Goal: Communication & Community: Share content

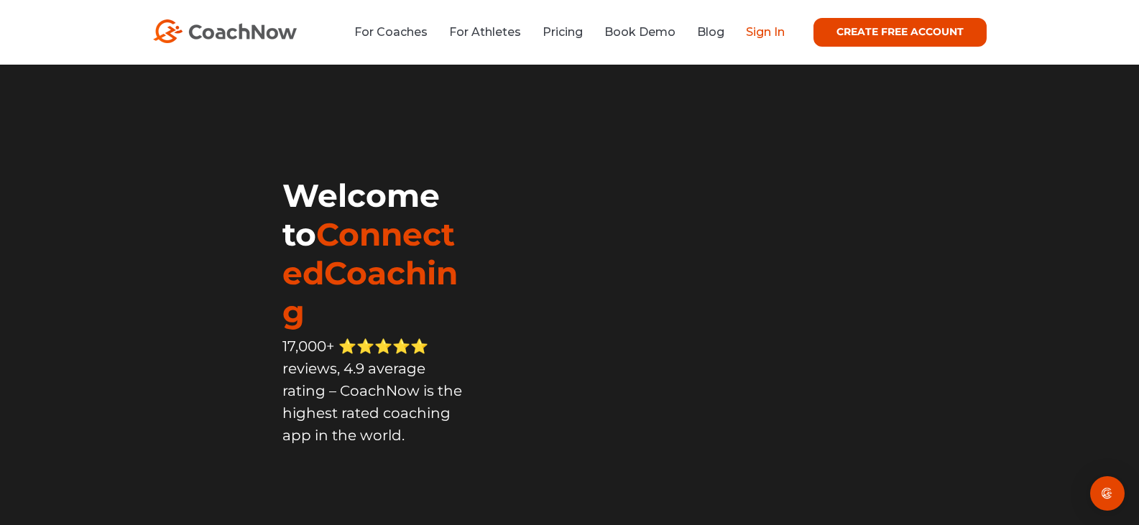
click at [760, 31] on link "Sign In" at bounding box center [765, 32] width 39 height 14
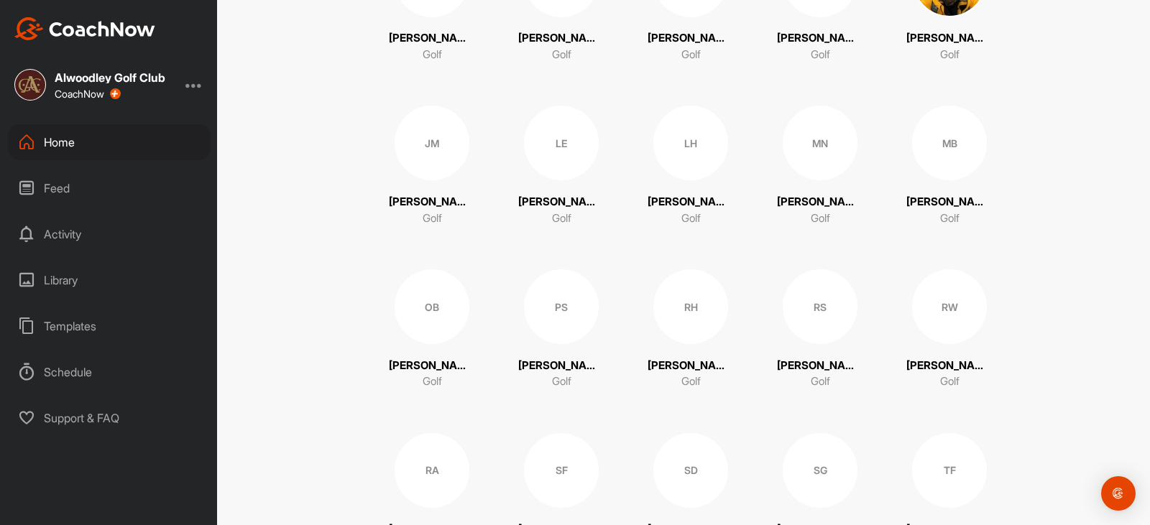
scroll to position [575, 0]
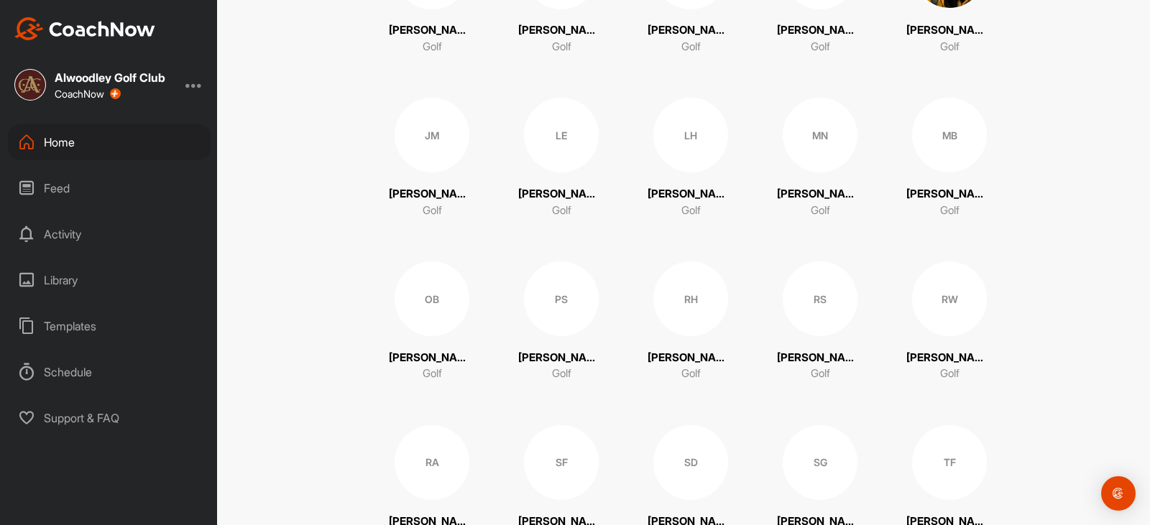
click at [693, 315] on div "RH" at bounding box center [690, 299] width 75 height 75
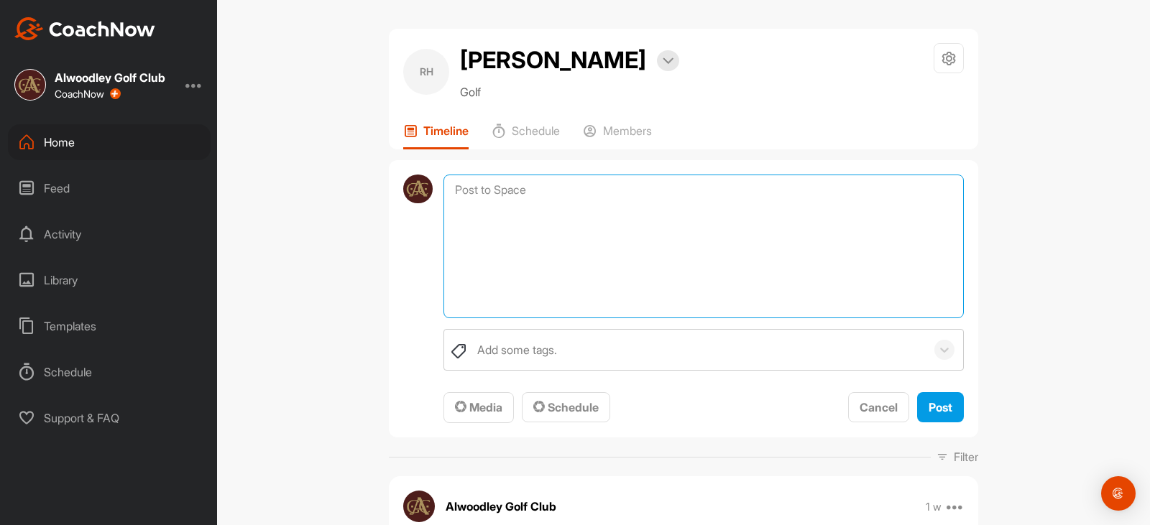
drag, startPoint x: 494, startPoint y: 188, endPoint x: 495, endPoint y: 195, distance: 7.3
click at [494, 188] on textarea at bounding box center [703, 247] width 520 height 144
type textarea "W"
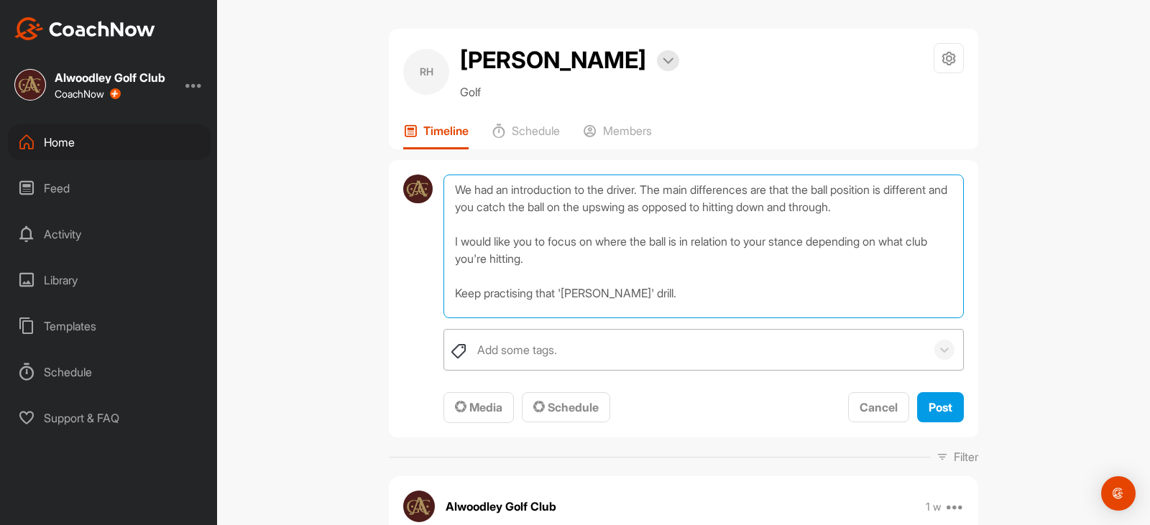
type textarea "We had an introduction to the driver. The main differences are that the ball po…"
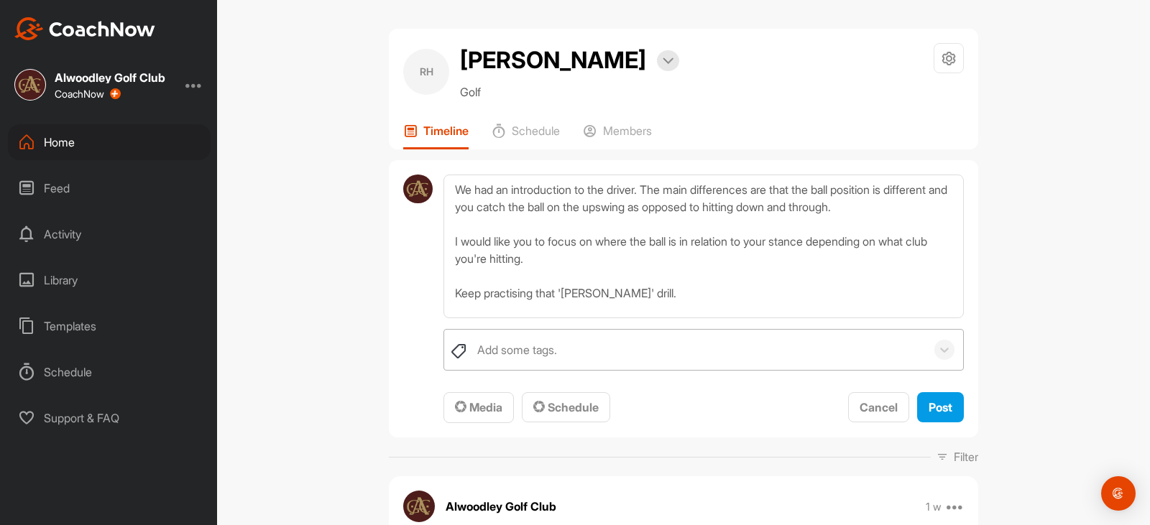
click at [561, 348] on div "Add some tags." at bounding box center [698, 350] width 456 height 40
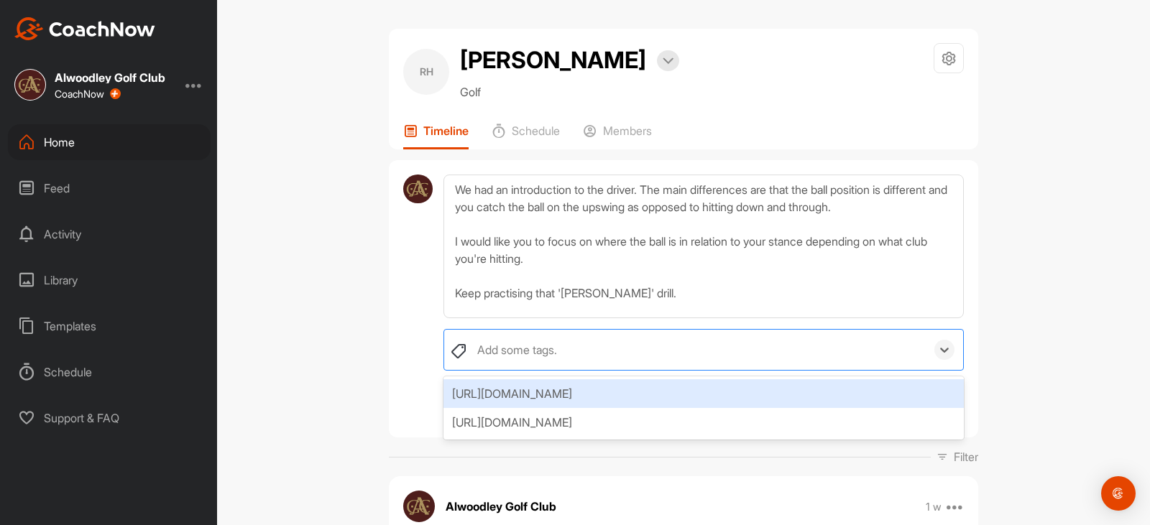
click at [354, 323] on div "RH [PERSON_NAME] Bookings Golf Space Settings Your Notifications Timeline Sched…" at bounding box center [683, 262] width 933 height 525
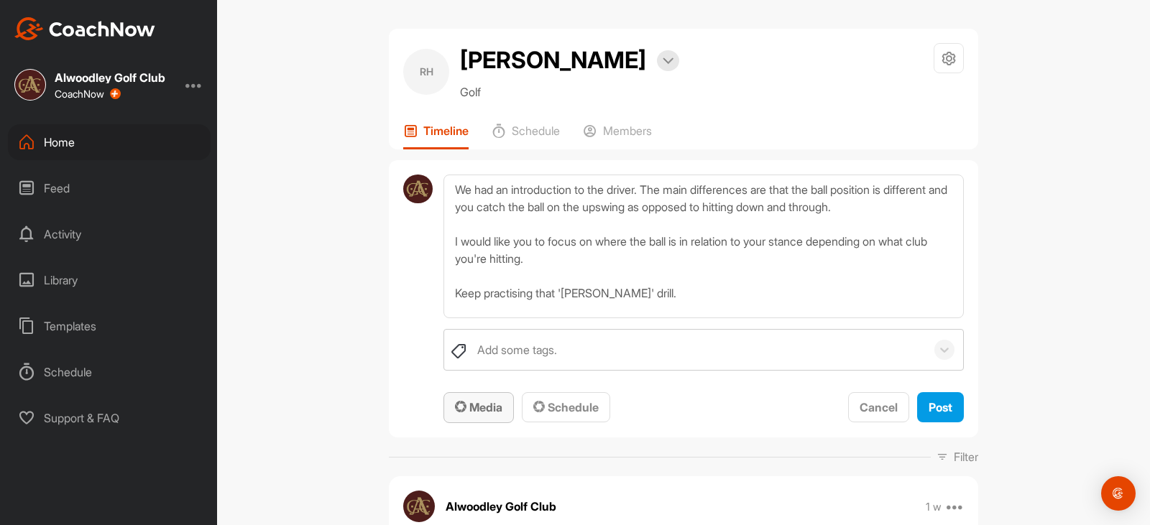
click at [484, 407] on span "Media" at bounding box center [478, 407] width 47 height 14
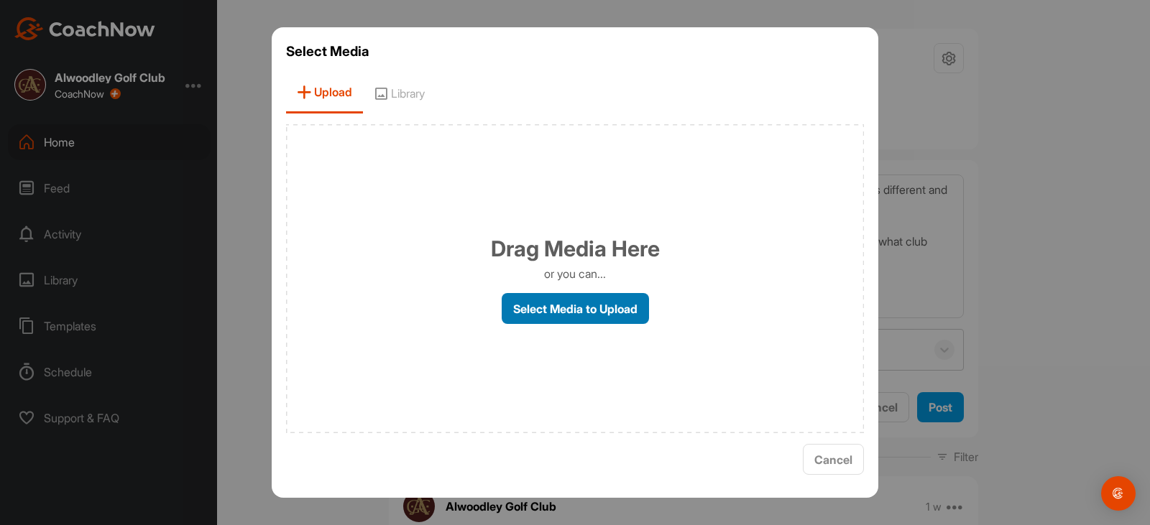
click at [567, 312] on label "Select Media to Upload" at bounding box center [575, 308] width 147 height 31
click at [0, 0] on input "Select Media to Upload" at bounding box center [0, 0] width 0 height 0
click at [558, 305] on label "Select Media to Upload" at bounding box center [575, 308] width 147 height 31
click at [0, 0] on input "Select Media to Upload" at bounding box center [0, 0] width 0 height 0
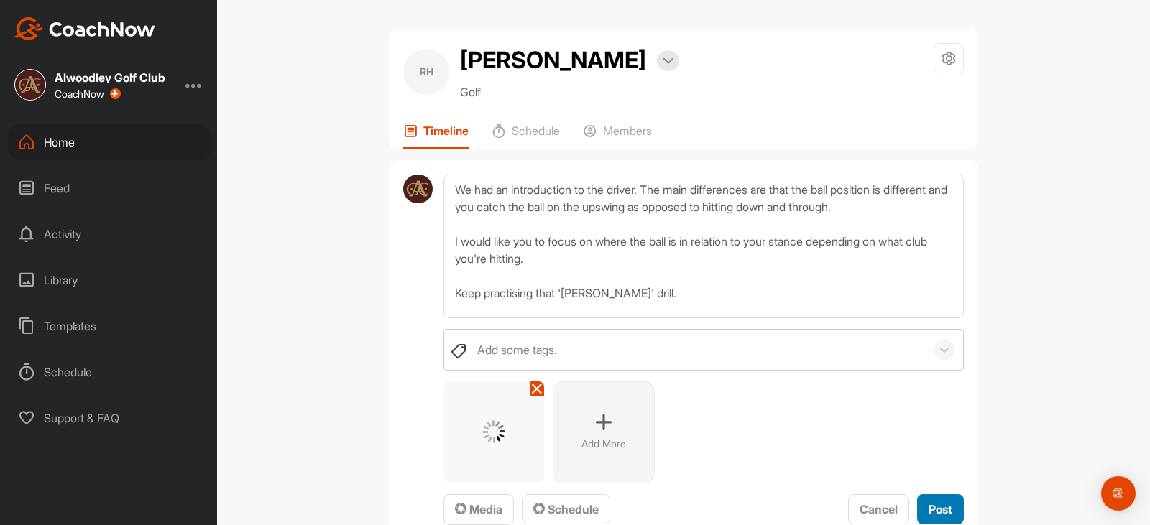
click at [929, 509] on span "Post" at bounding box center [940, 509] width 24 height 14
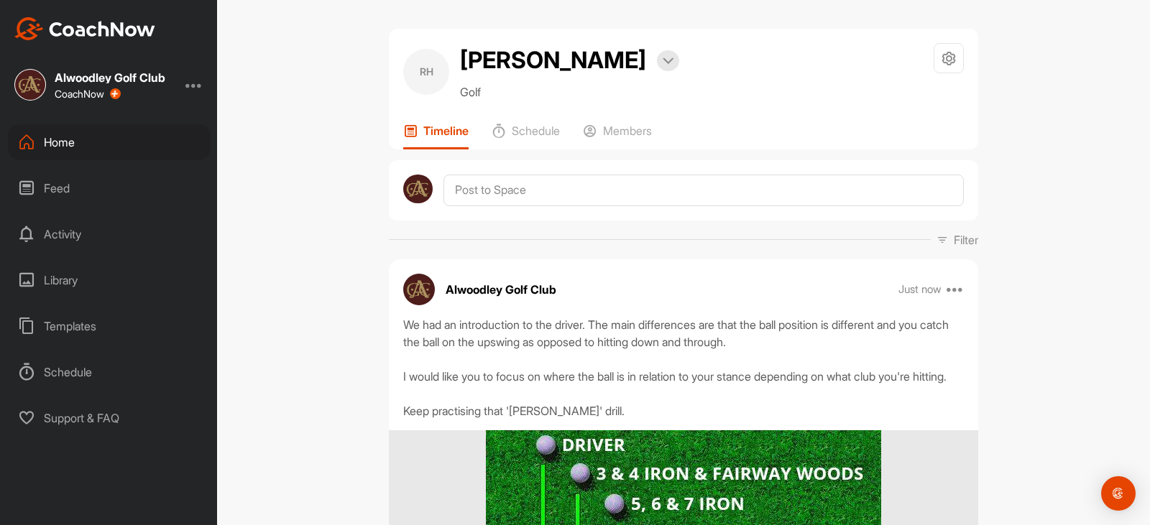
click at [60, 147] on div "Home" at bounding box center [109, 142] width 203 height 36
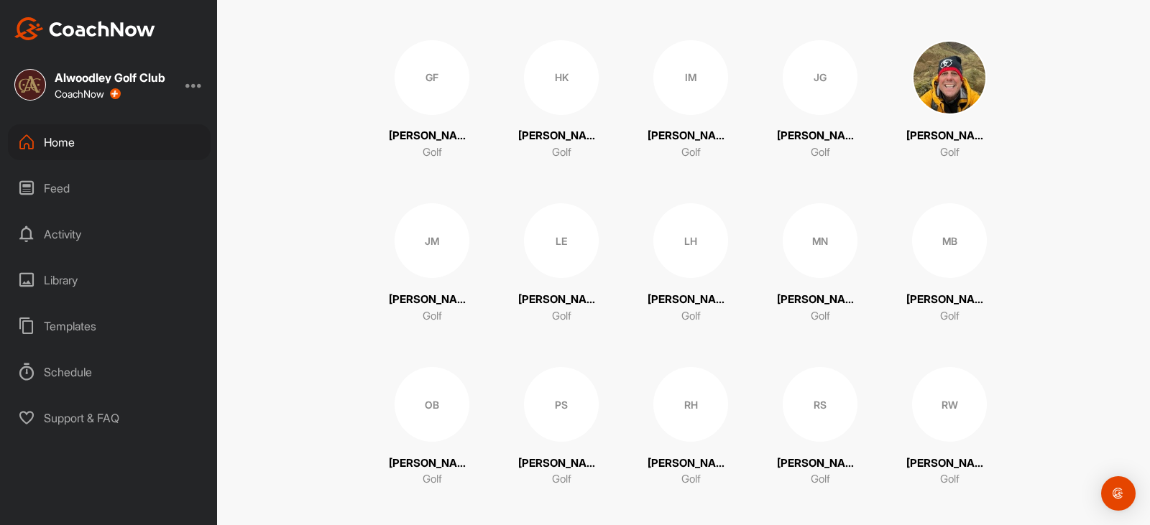
scroll to position [503, 0]
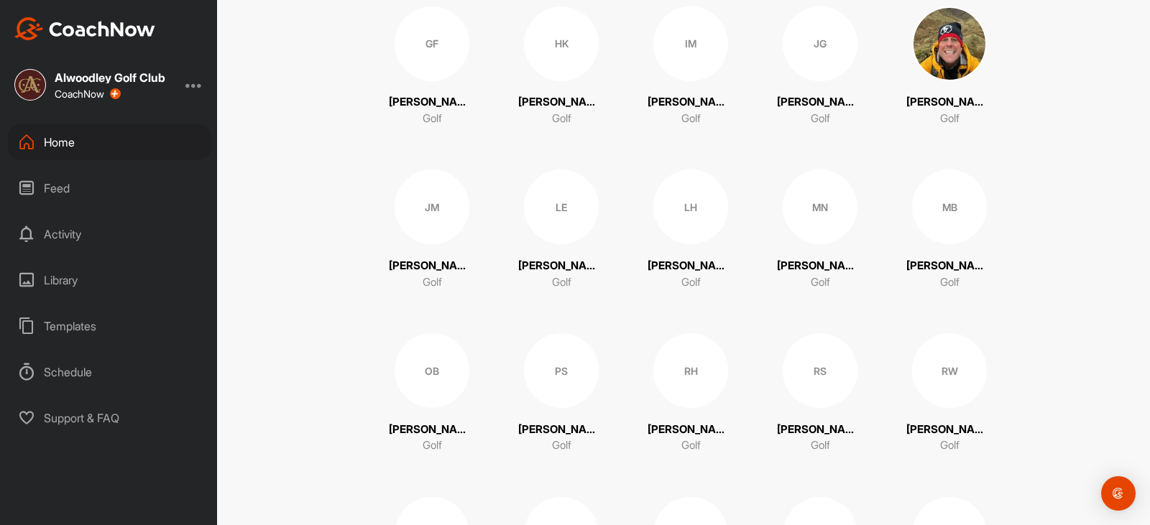
click at [932, 228] on div "MB" at bounding box center [949, 207] width 75 height 75
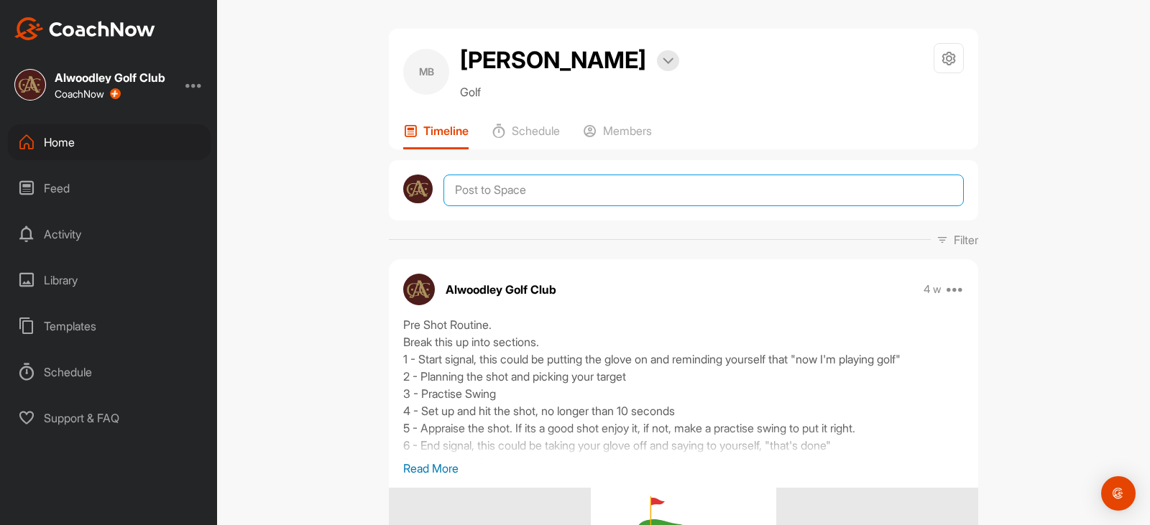
click at [470, 194] on textarea at bounding box center [703, 191] width 520 height 32
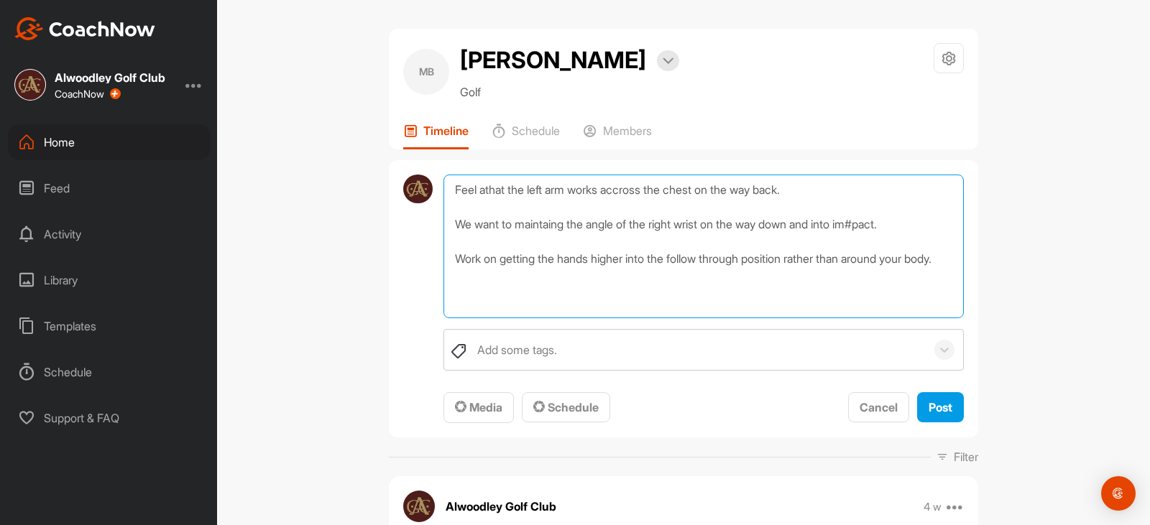
click at [481, 192] on textarea "Feel athat the left arm works accross the chest on the way back. We want to mai…" at bounding box center [703, 247] width 520 height 144
drag, startPoint x: 870, startPoint y: 235, endPoint x: 855, endPoint y: 230, distance: 15.9
type textarea "Feel that the left arm works across the chest on the way back. We want to maint…"
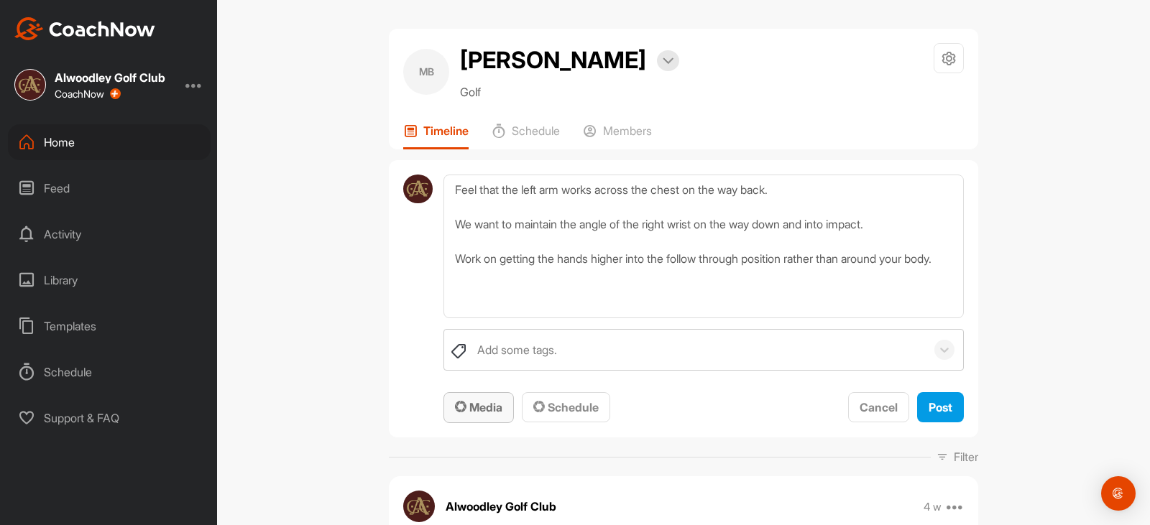
click at [479, 412] on span "Media" at bounding box center [478, 407] width 47 height 14
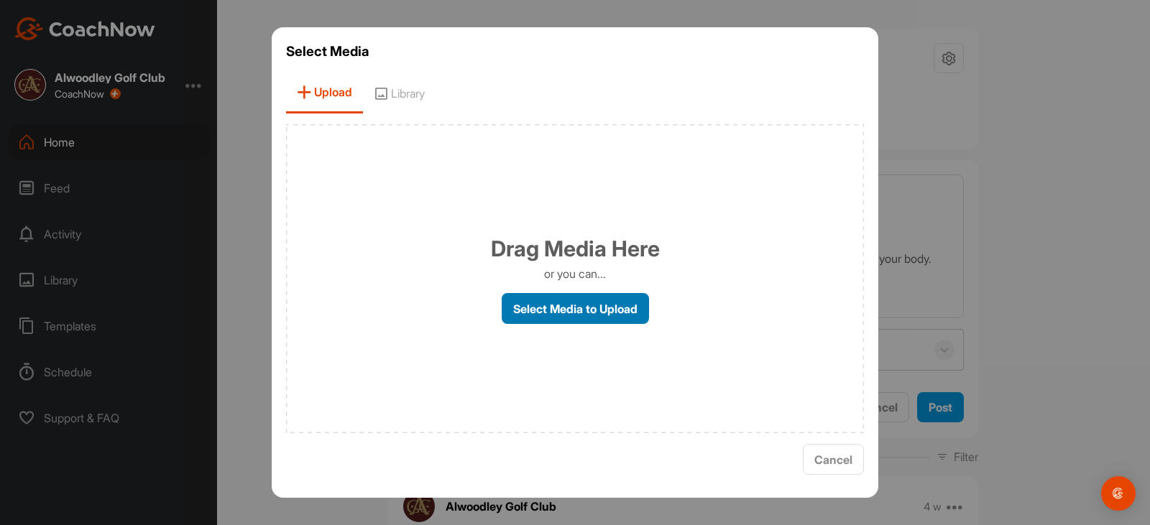
click at [571, 315] on label "Select Media to Upload" at bounding box center [575, 308] width 147 height 31
click at [0, 0] on input "Select Media to Upload" at bounding box center [0, 0] width 0 height 0
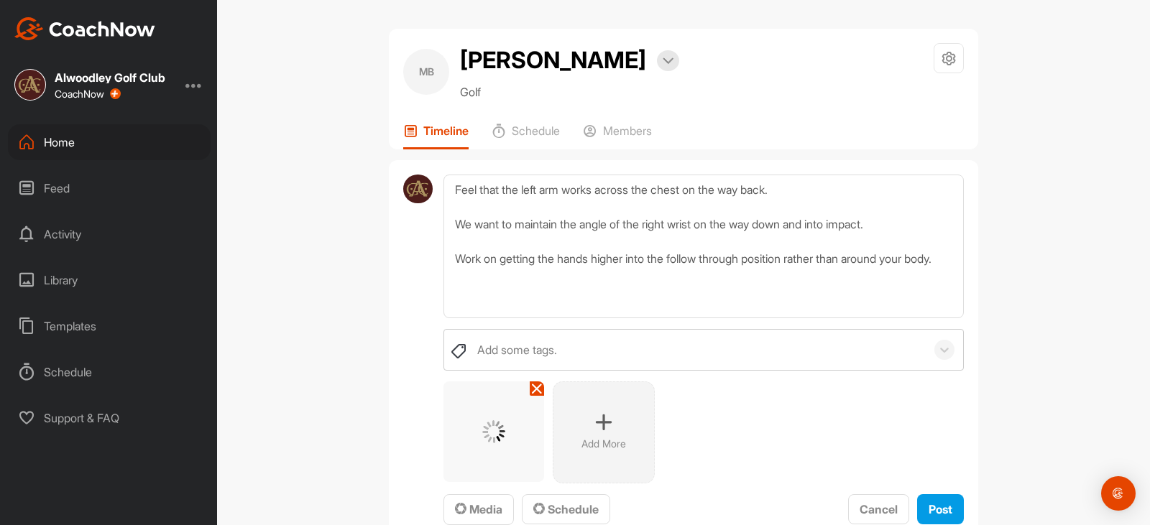
click at [604, 426] on icon at bounding box center [603, 422] width 17 height 17
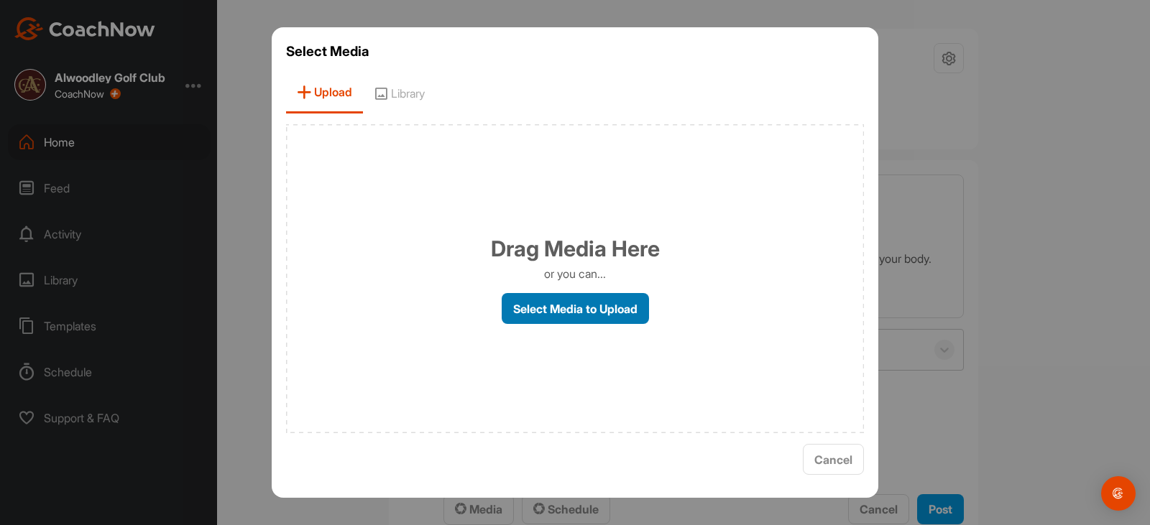
click at [560, 323] on label "Select Media to Upload" at bounding box center [575, 308] width 147 height 31
click at [0, 0] on input "Select Media to Upload" at bounding box center [0, 0] width 0 height 0
click at [586, 293] on label "Select Media to Upload" at bounding box center [575, 308] width 147 height 31
click at [0, 0] on input "Select Media to Upload" at bounding box center [0, 0] width 0 height 0
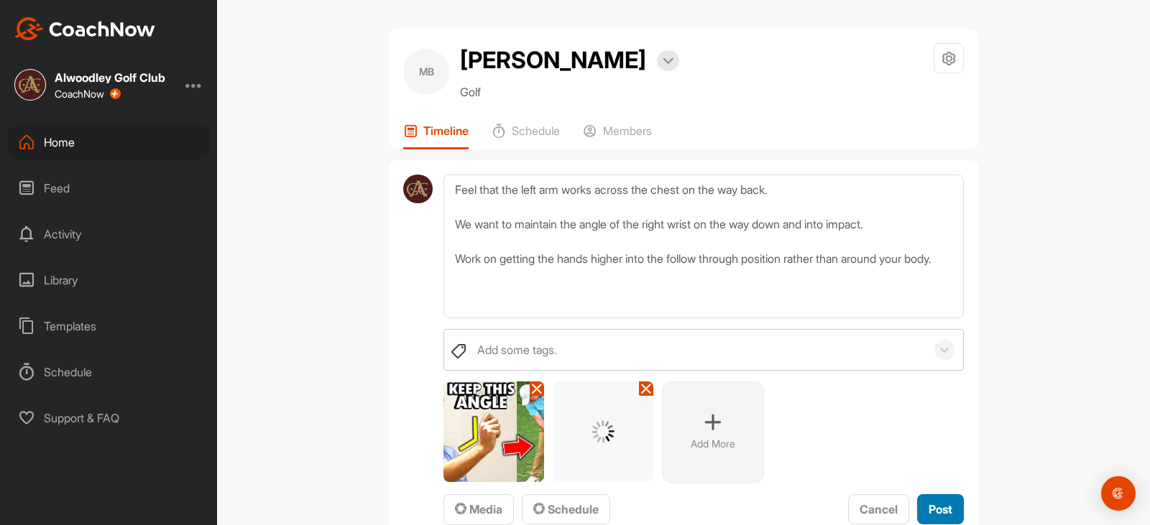
click at [940, 509] on span "Post" at bounding box center [940, 509] width 24 height 14
